Goal: Task Accomplishment & Management: Use online tool/utility

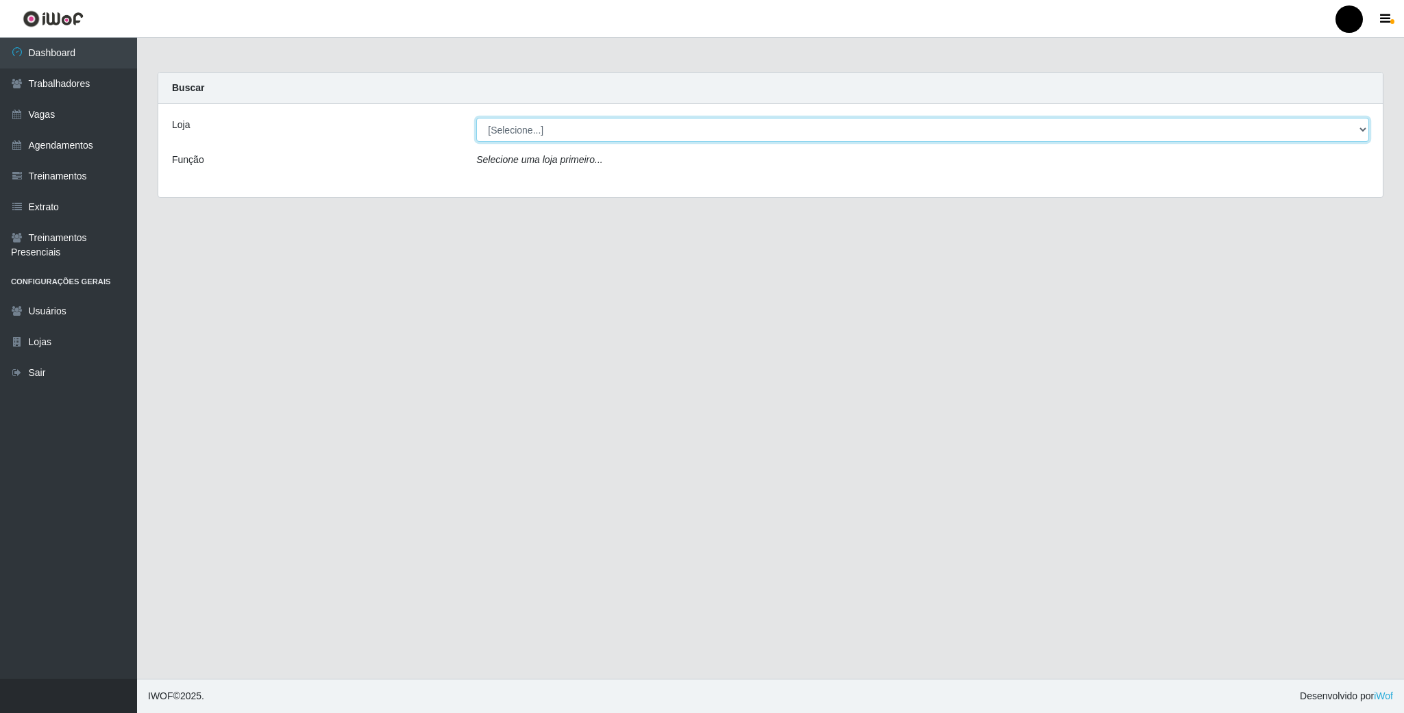
click at [1355, 134] on select "[Selecione...] SuperFácil Atacado - Emaús" at bounding box center [922, 130] width 893 height 24
select select "407"
click at [476, 118] on select "[Selecione...] SuperFácil Atacado - Emaús" at bounding box center [922, 130] width 893 height 24
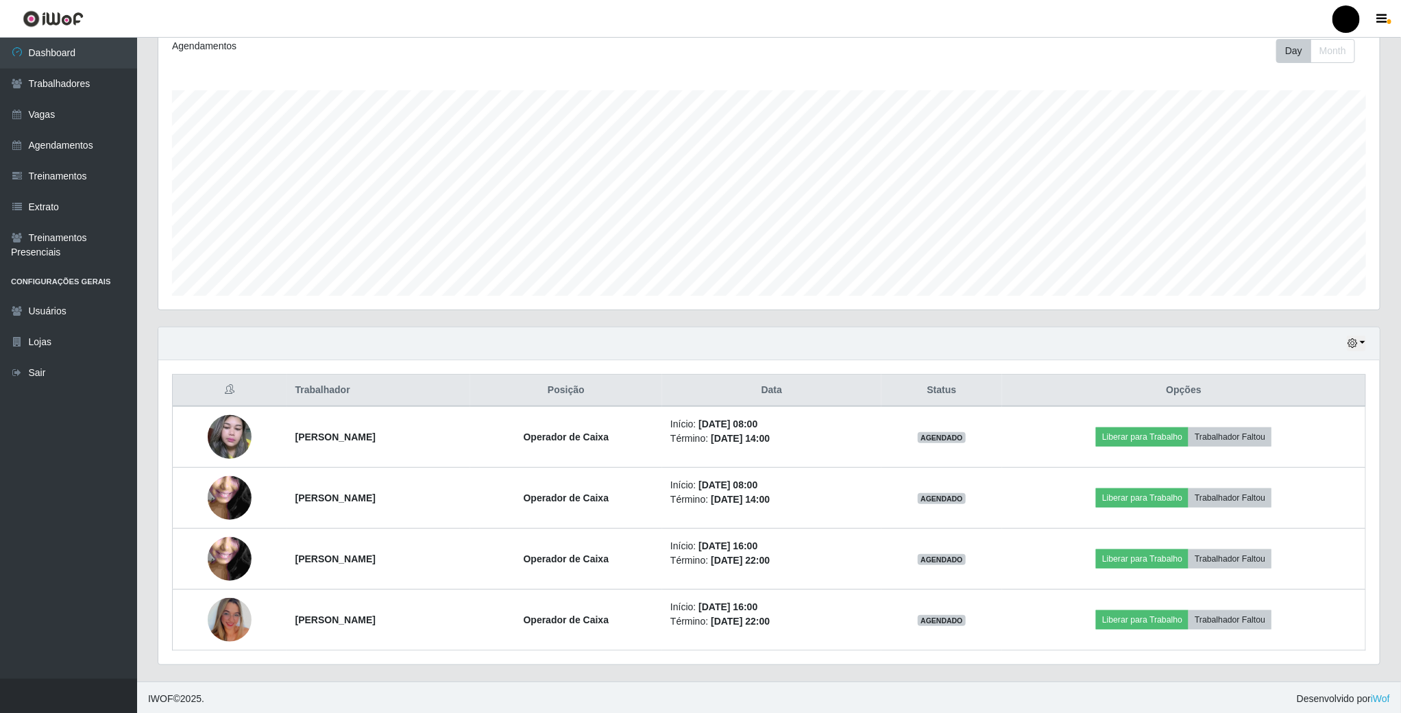
scroll to position [201, 0]
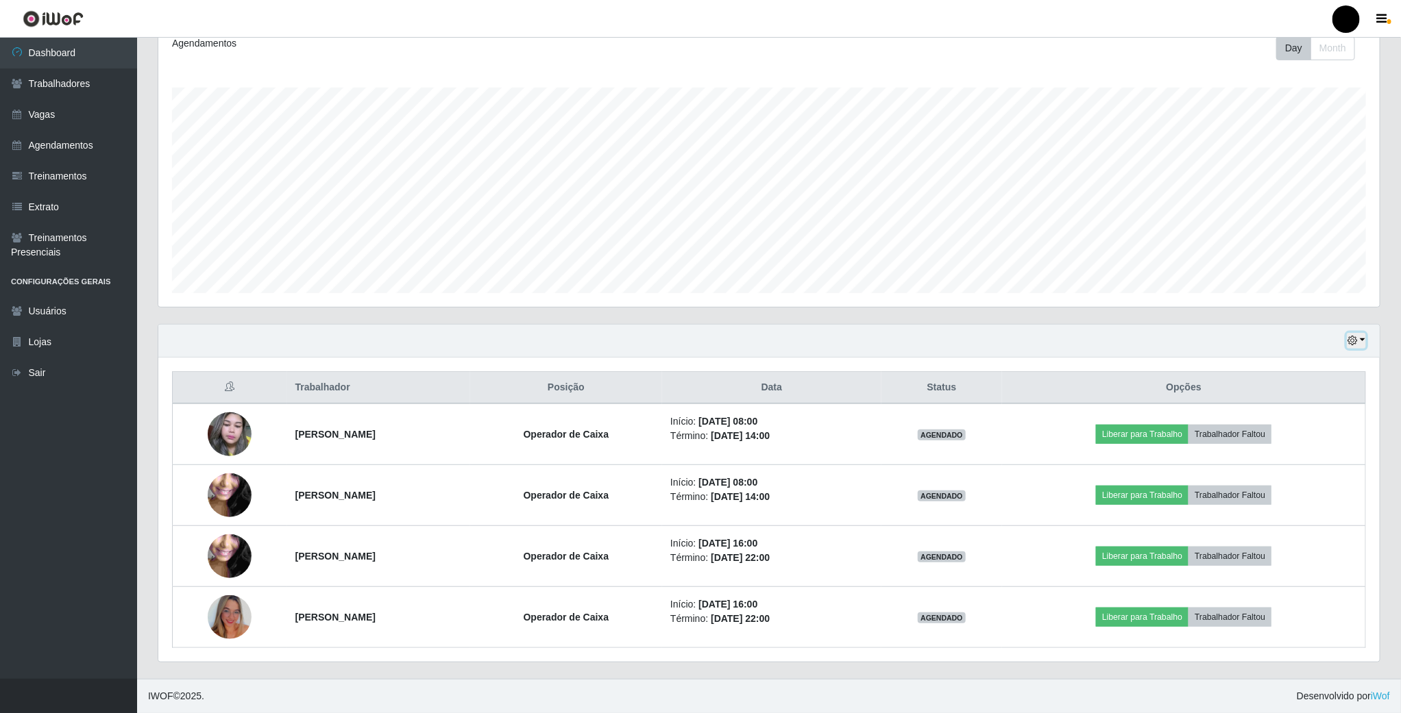
click at [1359, 335] on button "button" at bounding box center [1356, 341] width 19 height 16
click at [1310, 387] on button "1 dia" at bounding box center [1310, 394] width 108 height 29
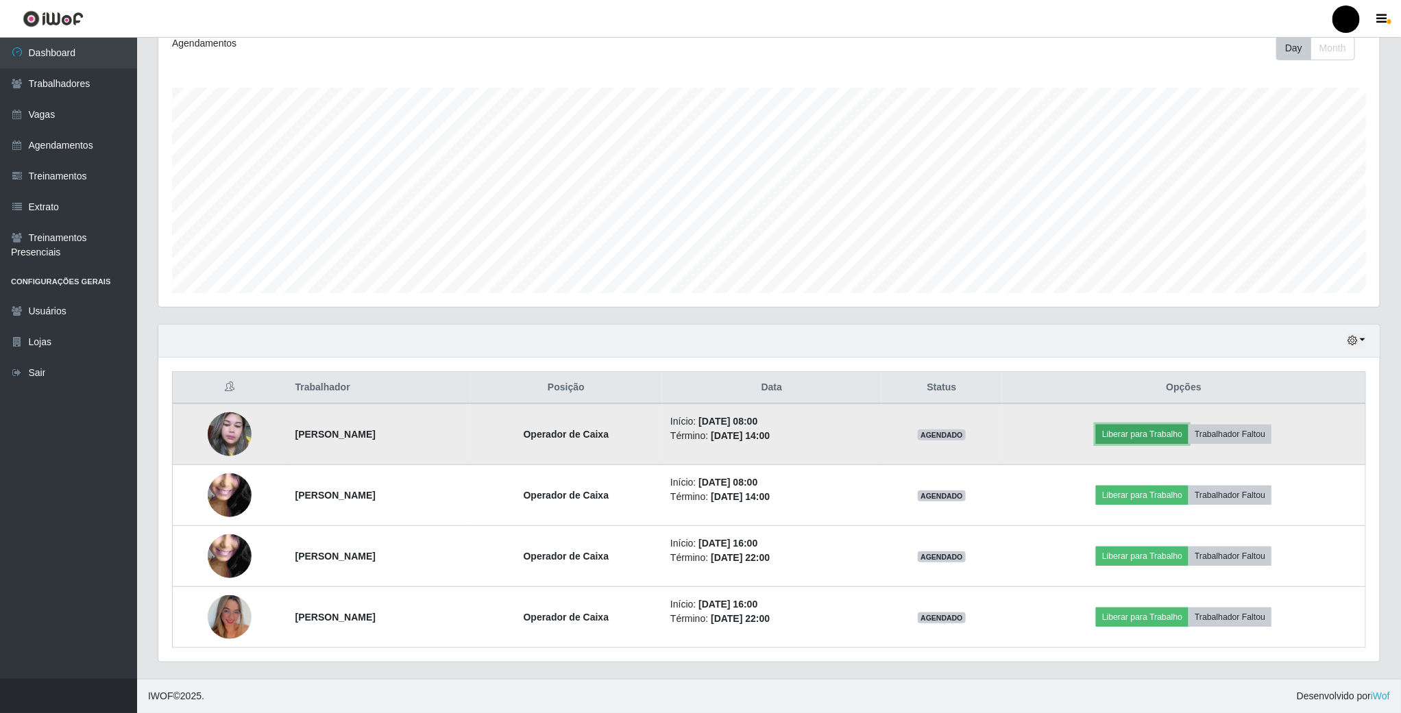
click at [1140, 426] on button "Liberar para Trabalho" at bounding box center [1142, 434] width 93 height 19
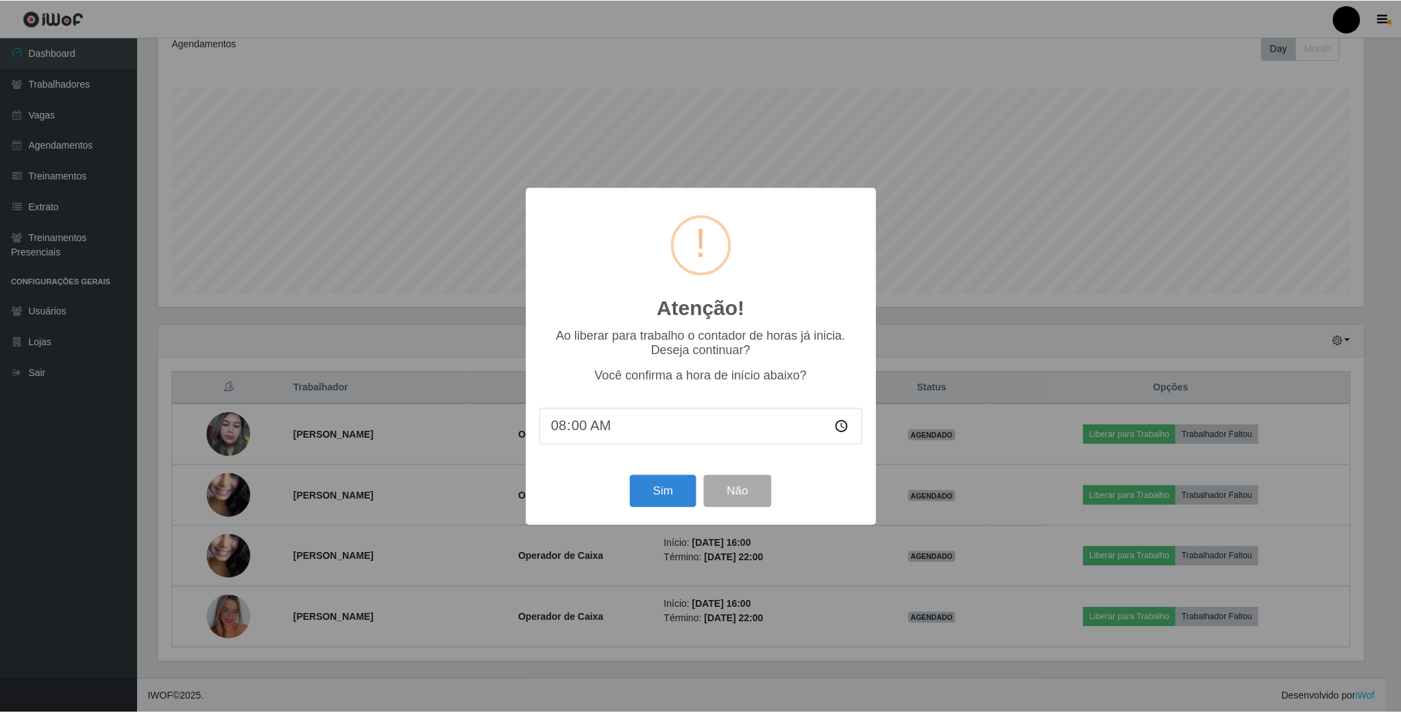
scroll to position [286, 1209]
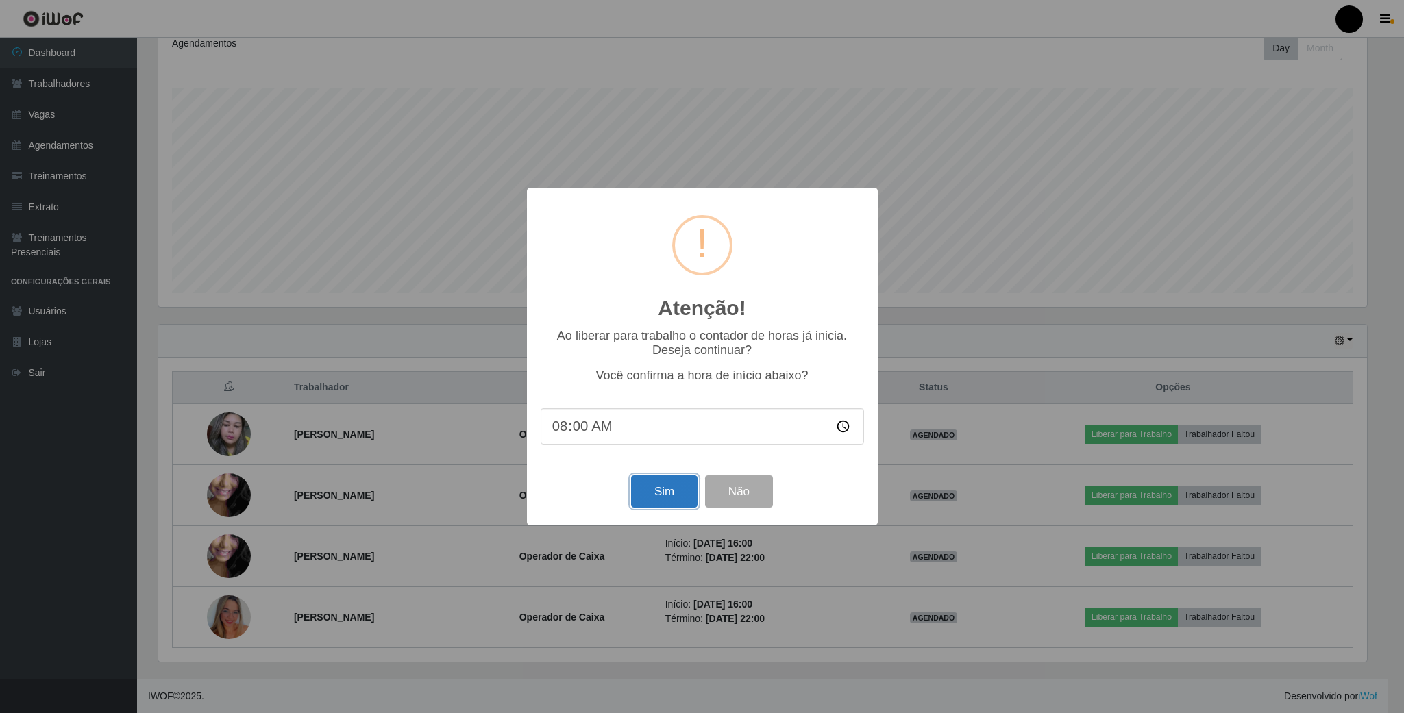
click at [662, 485] on button "Sim" at bounding box center [664, 492] width 66 height 32
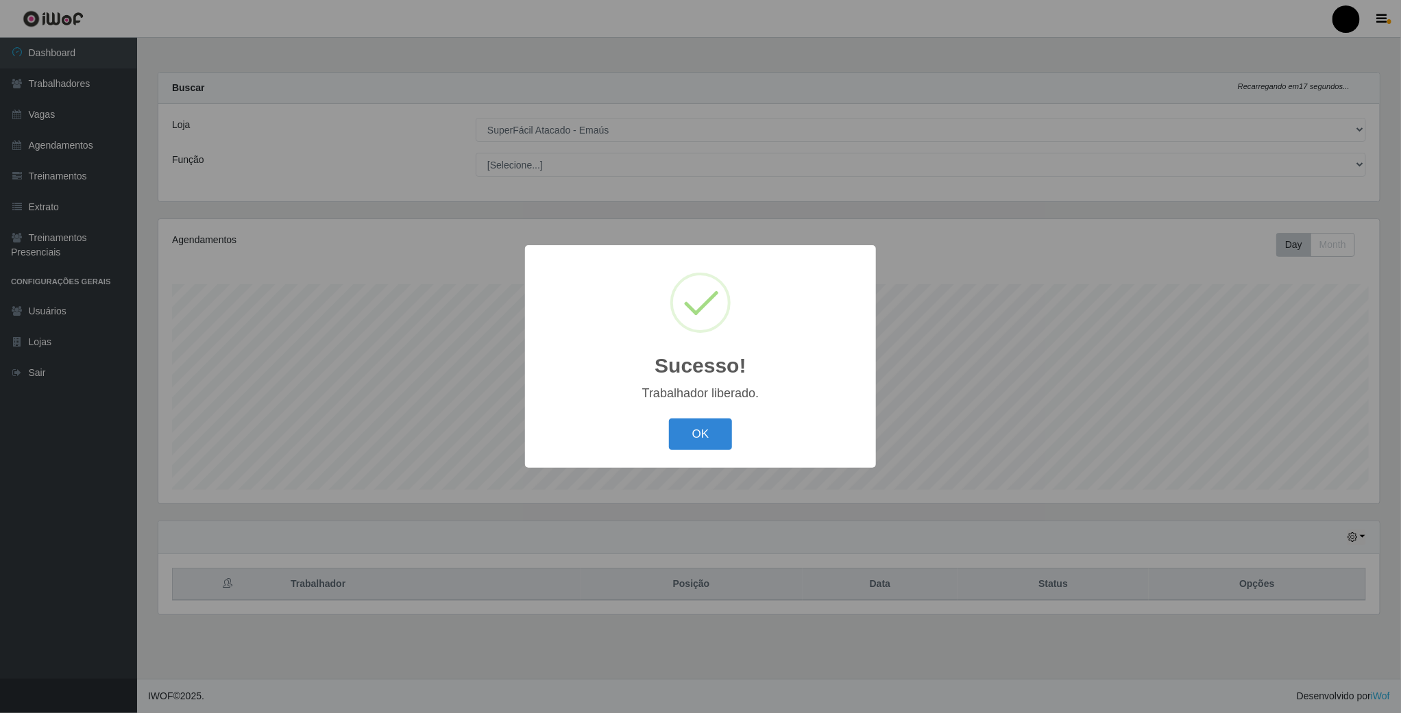
scroll to position [286, 1223]
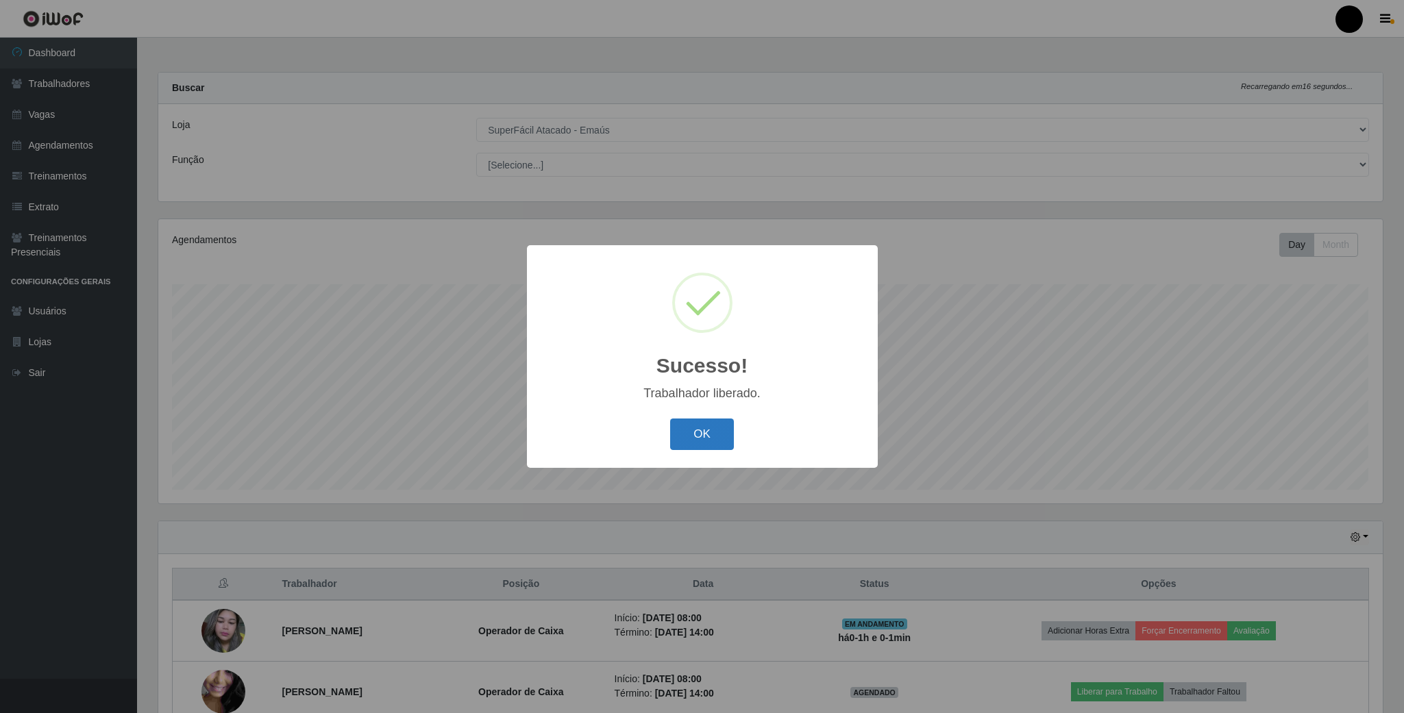
click at [699, 426] on button "OK" at bounding box center [702, 435] width 64 height 32
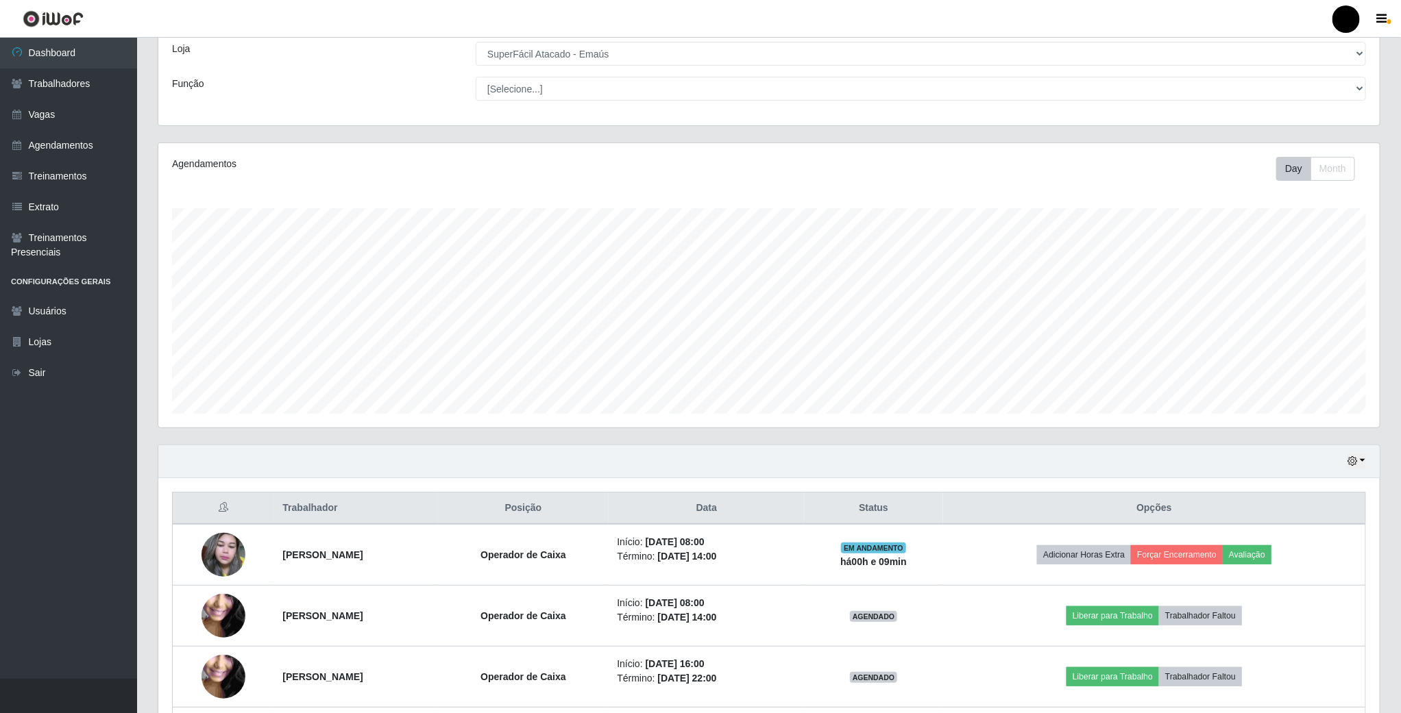
scroll to position [201, 0]
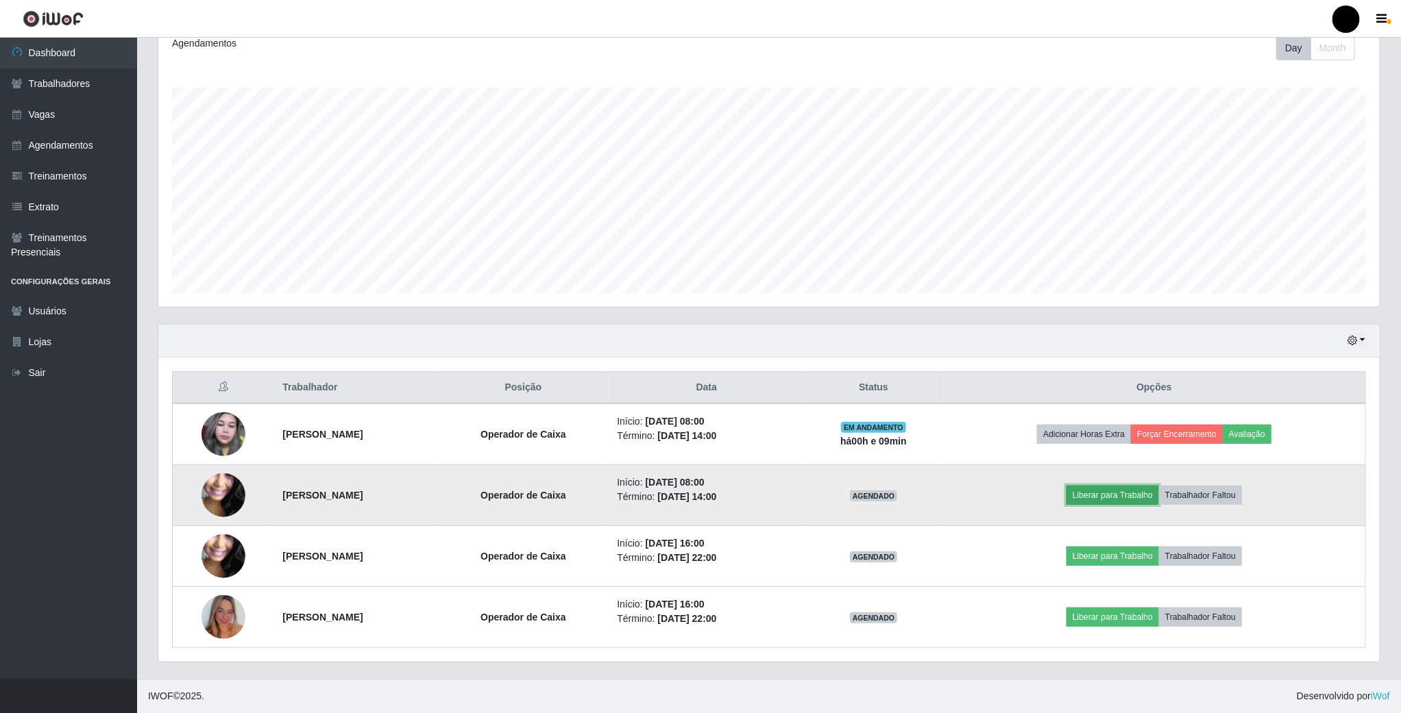
click at [1142, 491] on button "Liberar para Trabalho" at bounding box center [1112, 495] width 93 height 19
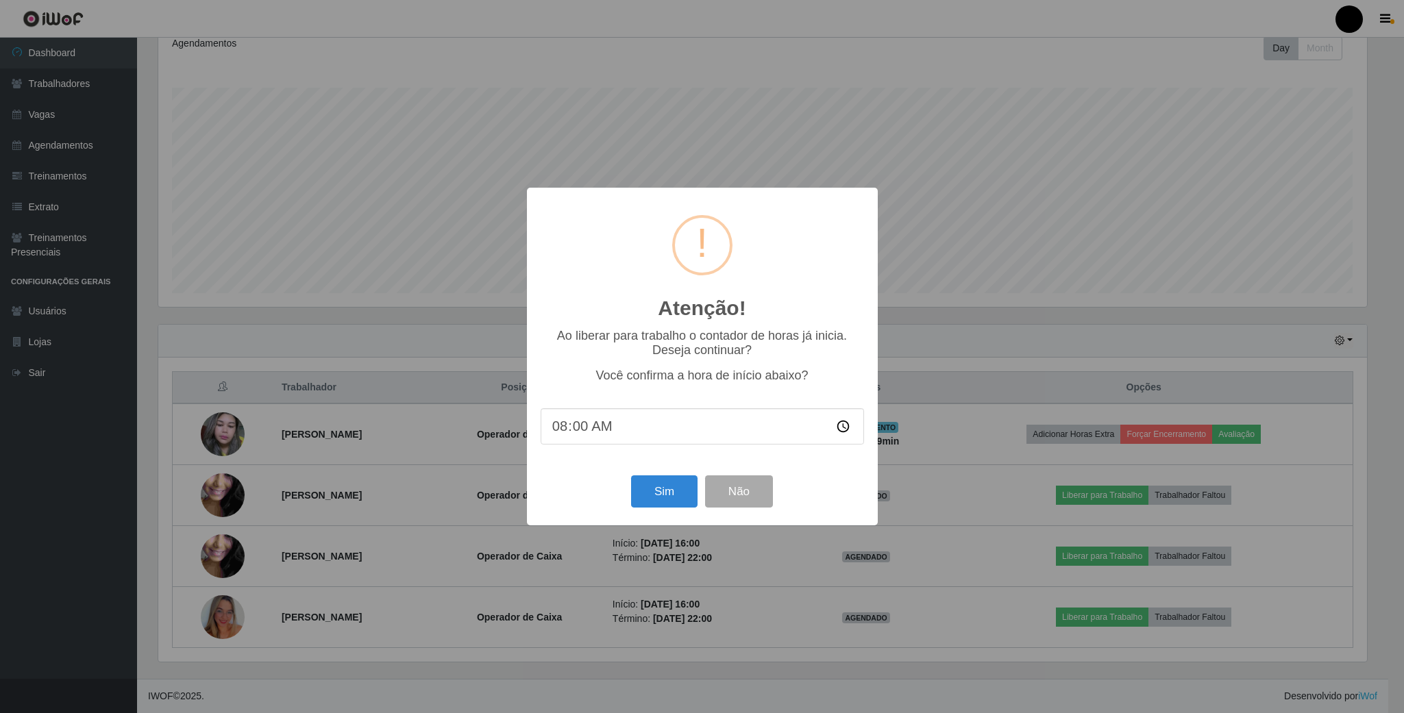
click at [580, 434] on input "08:00" at bounding box center [702, 426] width 323 height 36
type input "08:10"
click at [656, 498] on button "Sim" at bounding box center [664, 492] width 66 height 32
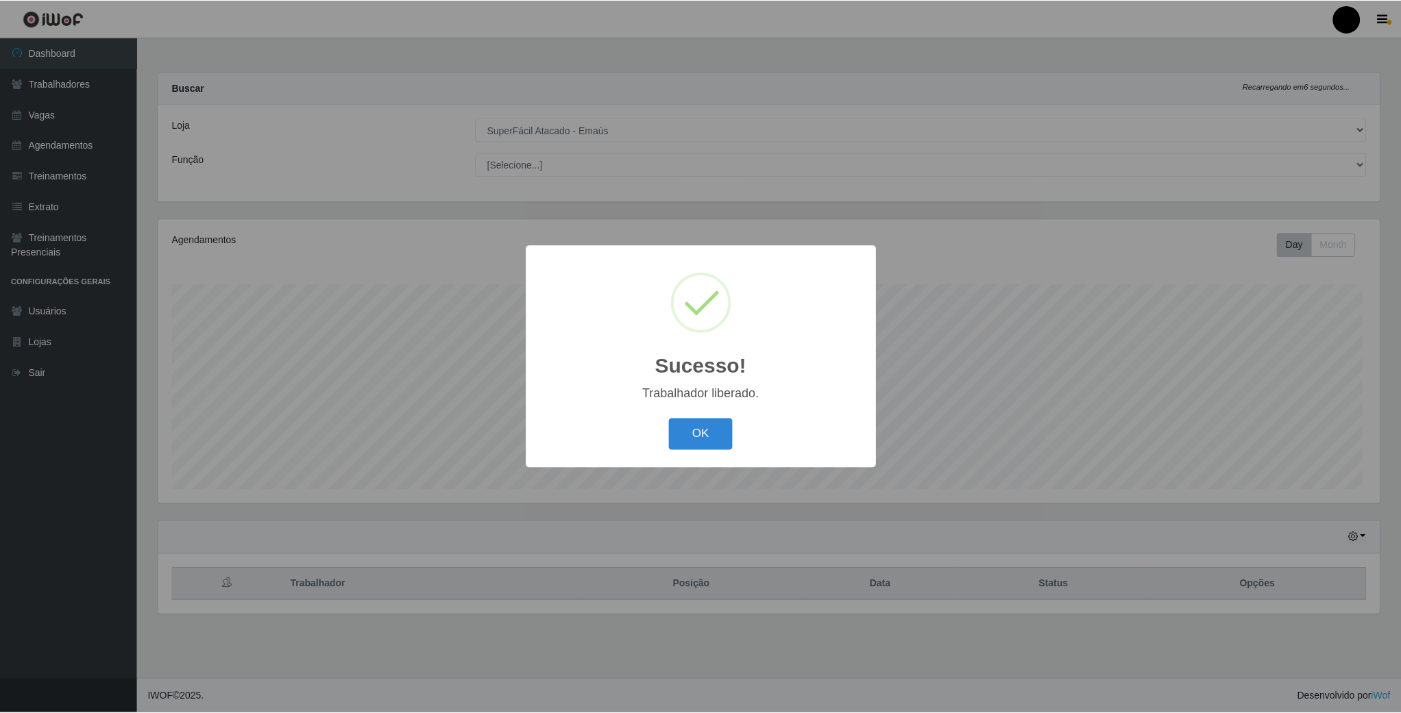
scroll to position [286, 1223]
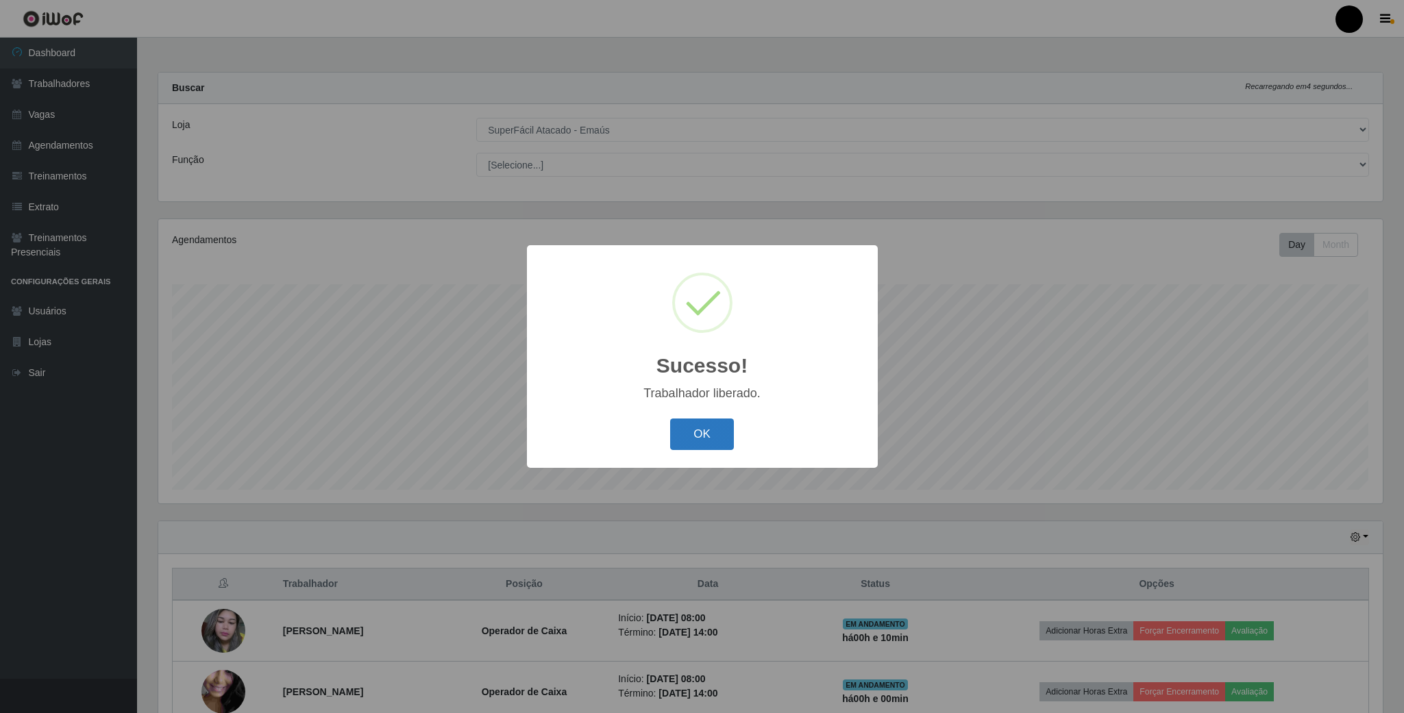
click at [710, 434] on button "OK" at bounding box center [702, 435] width 64 height 32
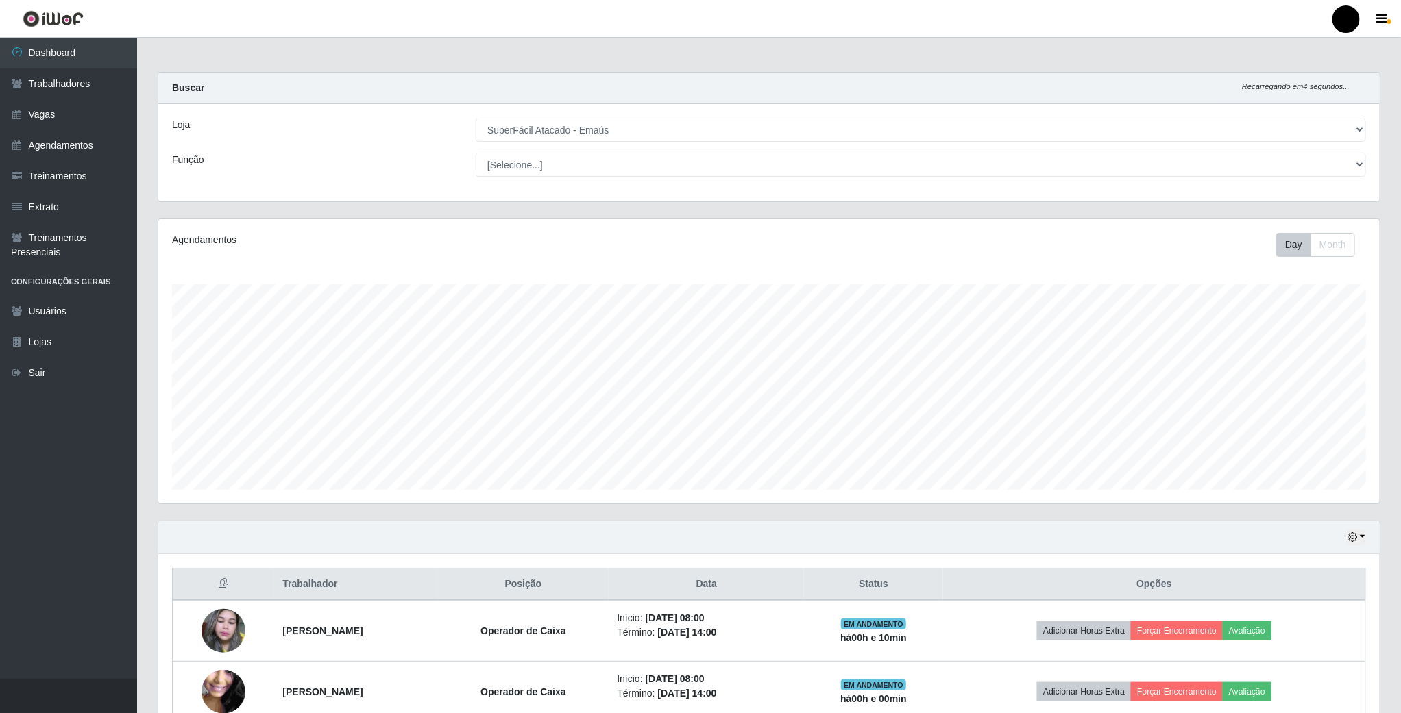
scroll to position [685010, 684073]
